Goal: Navigation & Orientation: Find specific page/section

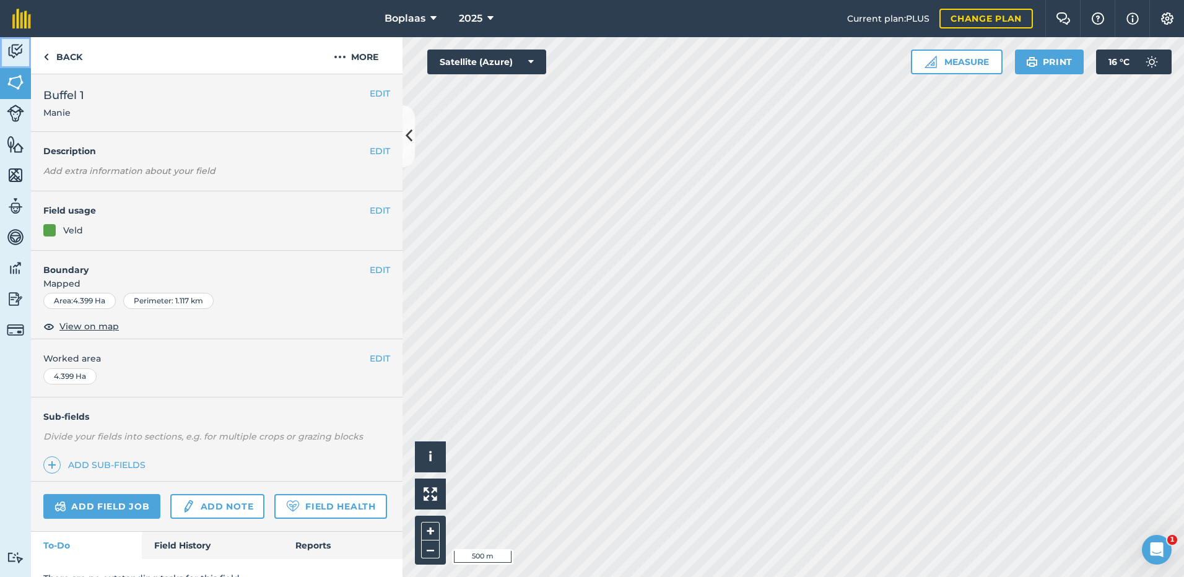
drag, startPoint x: 12, startPoint y: 54, endPoint x: 21, endPoint y: 61, distance: 11.4
click at [12, 54] on img at bounding box center [15, 51] width 17 height 19
click at [8, 51] on img at bounding box center [15, 51] width 17 height 19
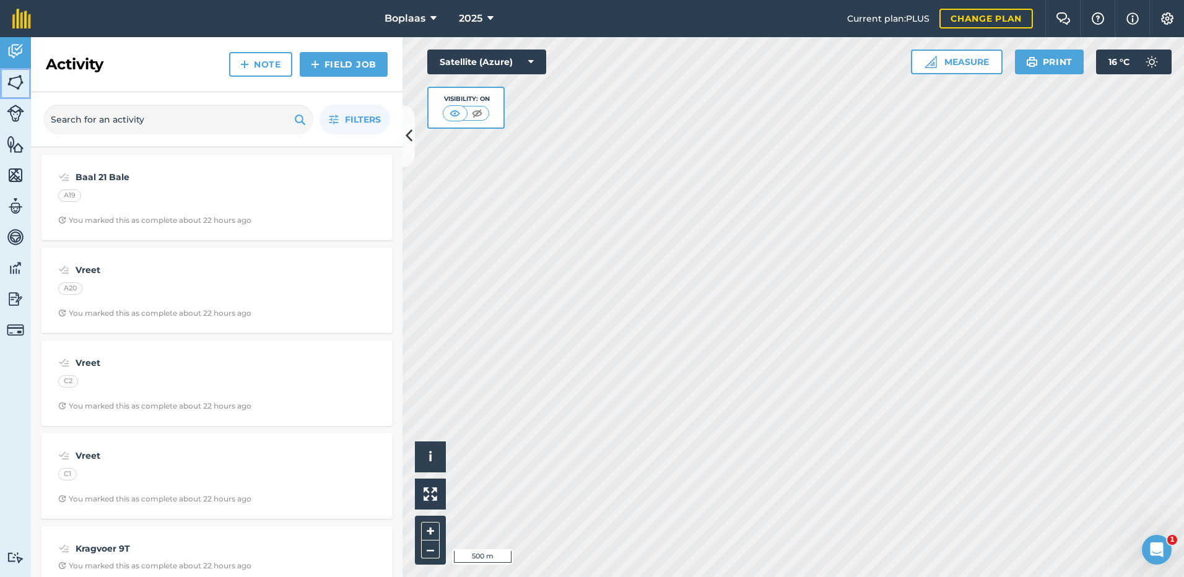
click at [12, 81] on img at bounding box center [15, 82] width 17 height 19
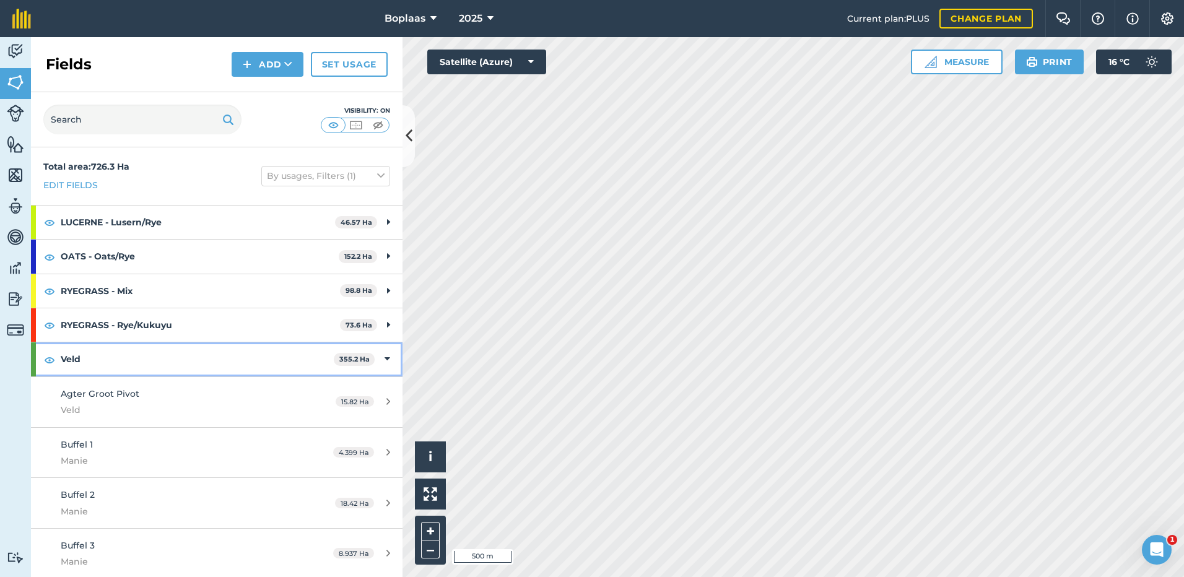
click at [384, 357] on icon at bounding box center [387, 359] width 6 height 14
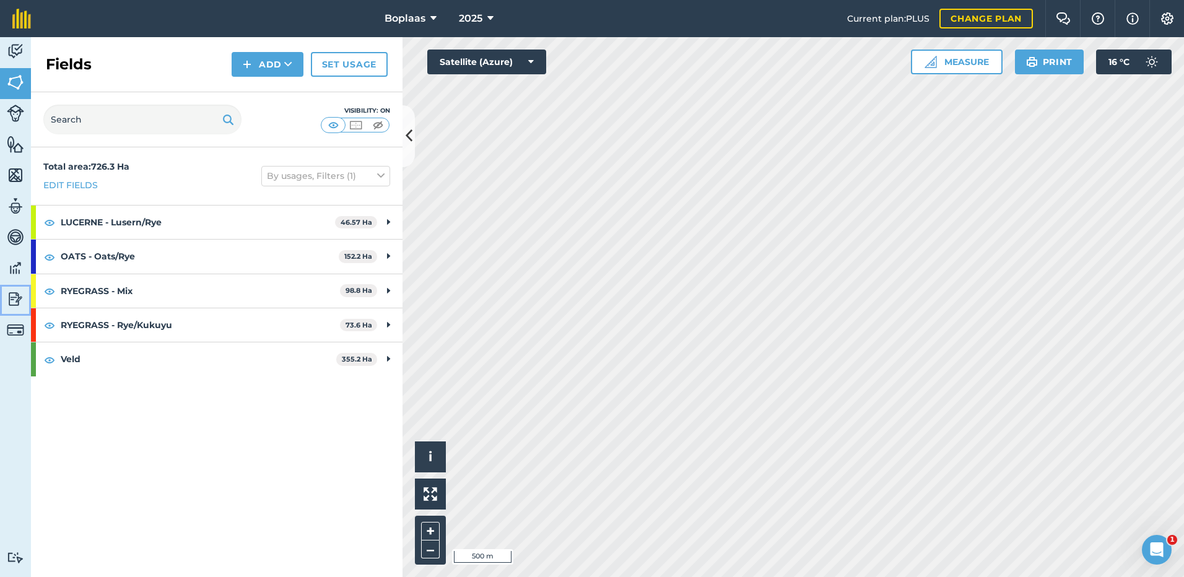
click at [11, 301] on img at bounding box center [15, 299] width 17 height 19
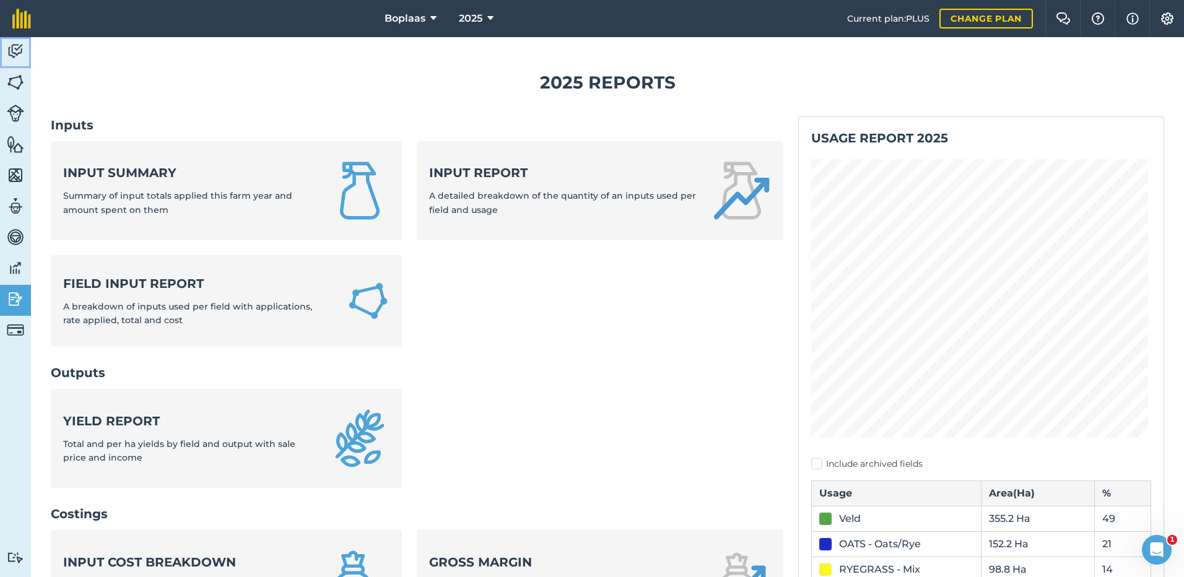
click at [16, 50] on img at bounding box center [15, 51] width 17 height 19
